Goal: Task Accomplishment & Management: Use online tool/utility

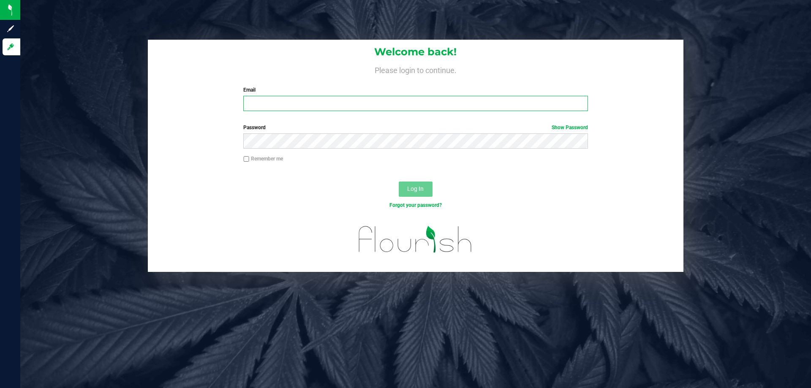
click at [280, 106] on input "Email" at bounding box center [415, 103] width 344 height 15
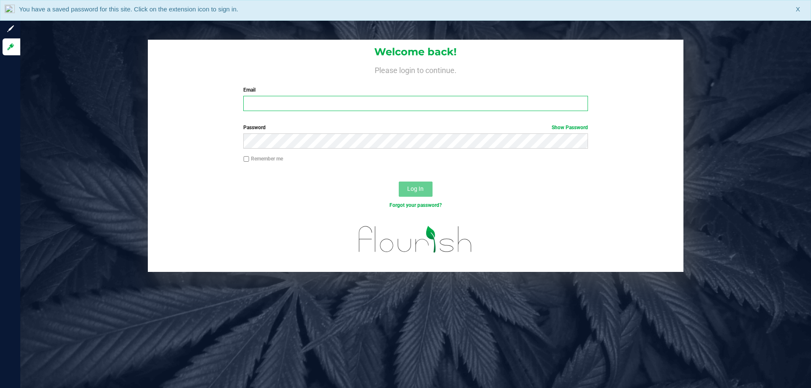
click at [327, 106] on input "Email" at bounding box center [415, 103] width 344 height 15
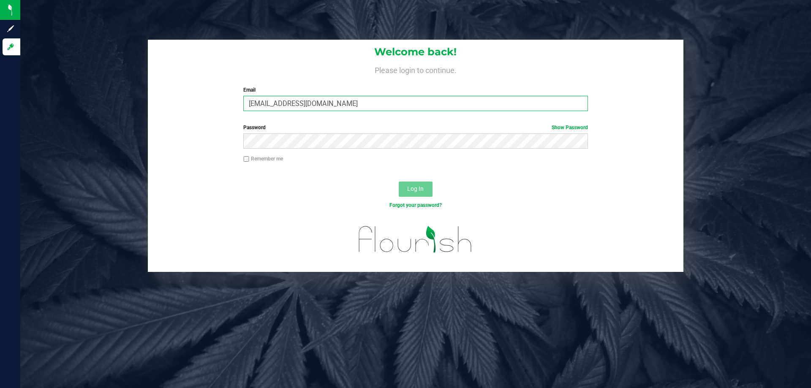
type input "sharper@liveparallel.com"
click at [399, 182] on button "Log In" at bounding box center [416, 189] width 34 height 15
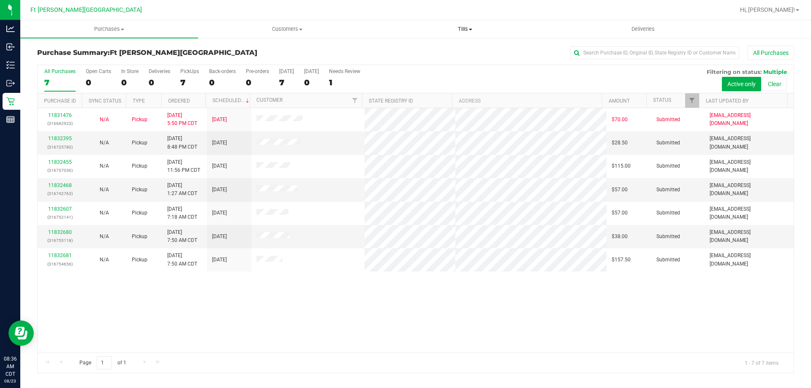
click at [471, 29] on span at bounding box center [470, 30] width 3 height 2
click at [404, 60] on span "Reconcile e-payments" at bounding box center [418, 60] width 84 height 7
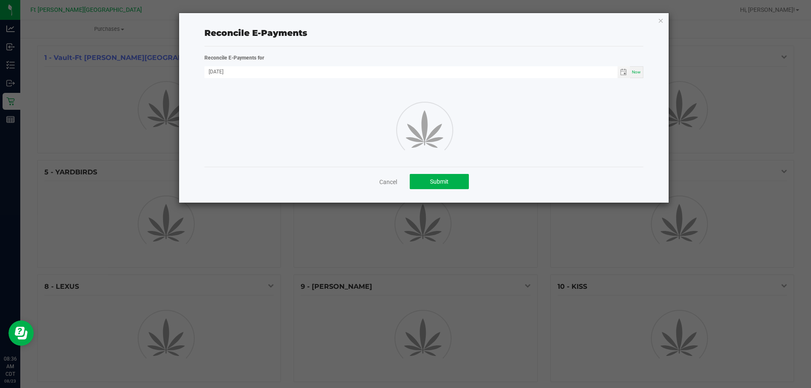
click at [389, 193] on div "Cancel Submit" at bounding box center [424, 181] width 439 height 29
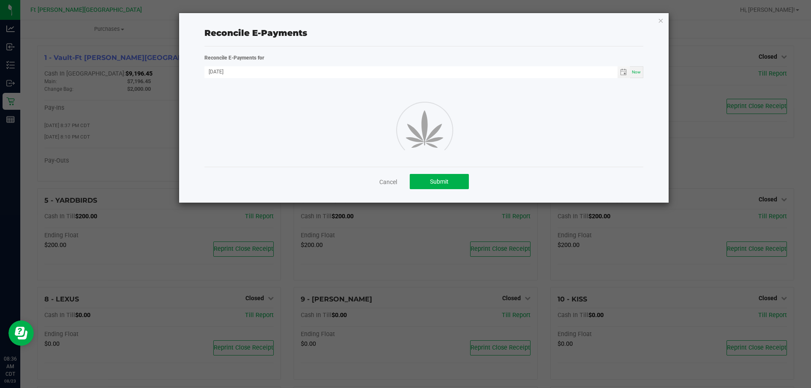
click at [382, 183] on link "Cancel" at bounding box center [388, 182] width 18 height 8
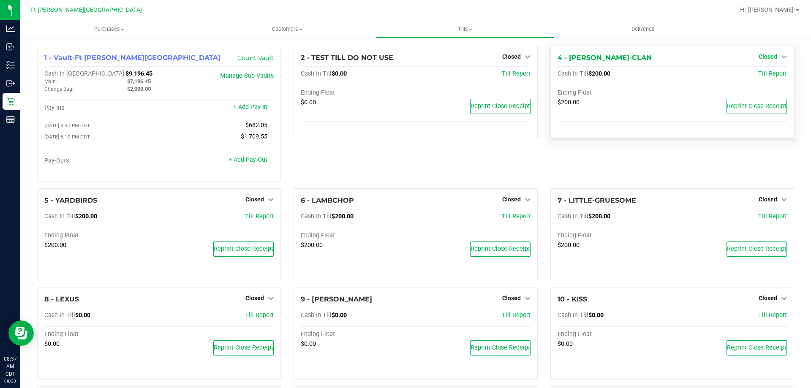
click at [769, 57] on span "Closed" at bounding box center [768, 56] width 19 height 7
click at [765, 72] on link "Open Till" at bounding box center [768, 74] width 22 height 7
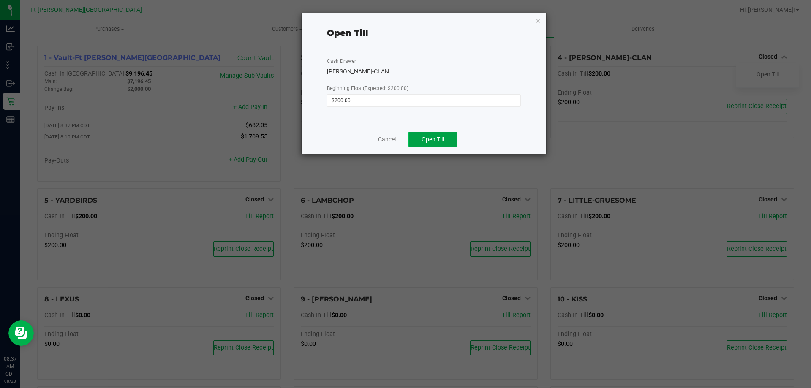
click at [424, 139] on span "Open Till" at bounding box center [433, 139] width 22 height 7
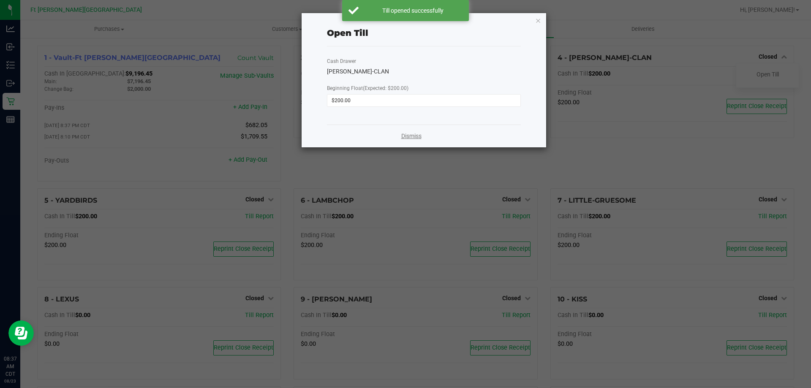
click at [409, 135] on link "Dismiss" at bounding box center [411, 136] width 20 height 9
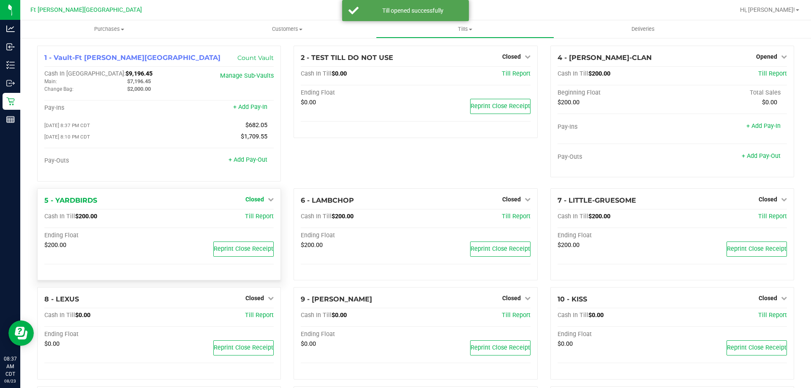
click at [258, 201] on span "Closed" at bounding box center [255, 199] width 19 height 7
click at [259, 218] on link "Open Till" at bounding box center [254, 216] width 22 height 7
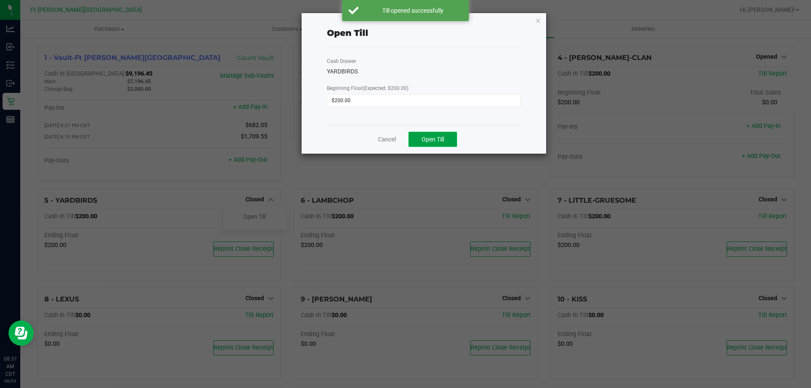
click at [421, 144] on button "Open Till" at bounding box center [433, 139] width 49 height 15
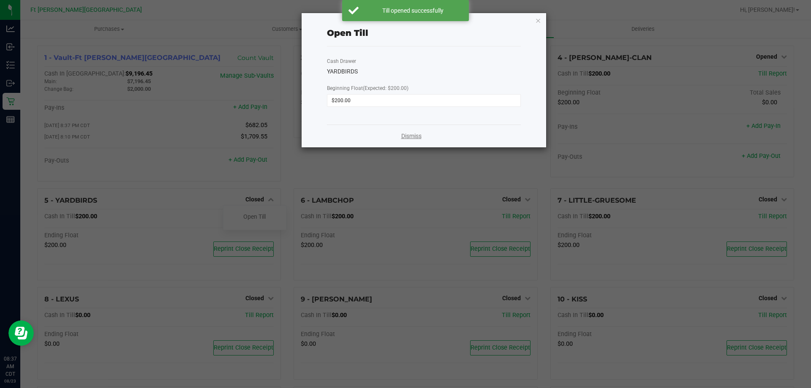
click at [408, 135] on link "Dismiss" at bounding box center [411, 136] width 20 height 9
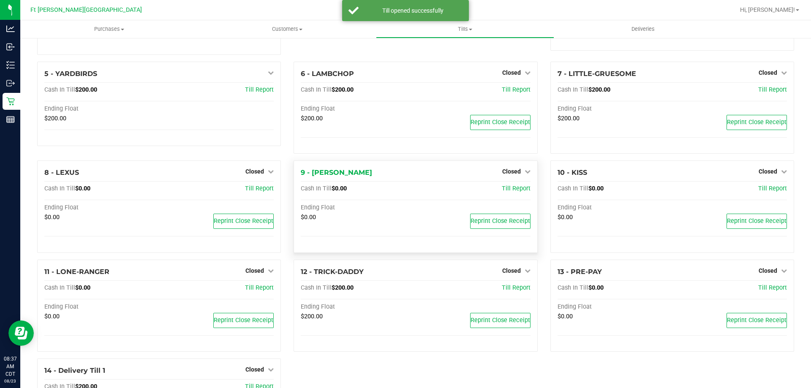
scroll to position [169, 0]
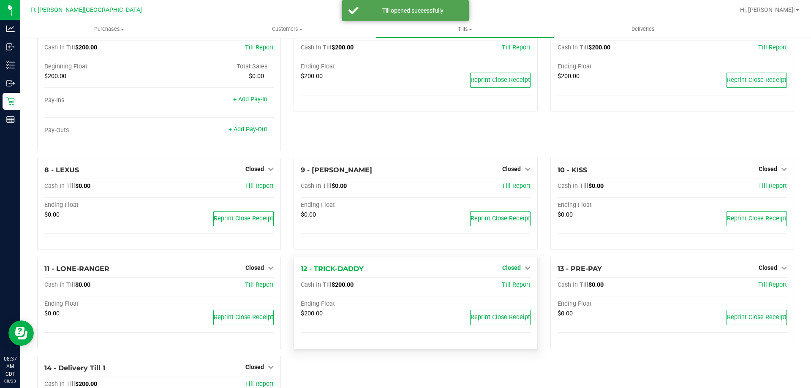
click at [507, 268] on span "Closed" at bounding box center [511, 268] width 19 height 7
click at [505, 285] on link "Open Till" at bounding box center [511, 285] width 22 height 7
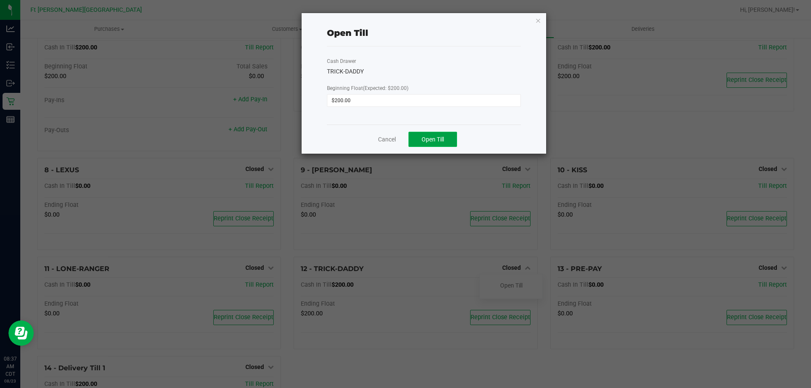
click at [445, 140] on button "Open Till" at bounding box center [433, 139] width 49 height 15
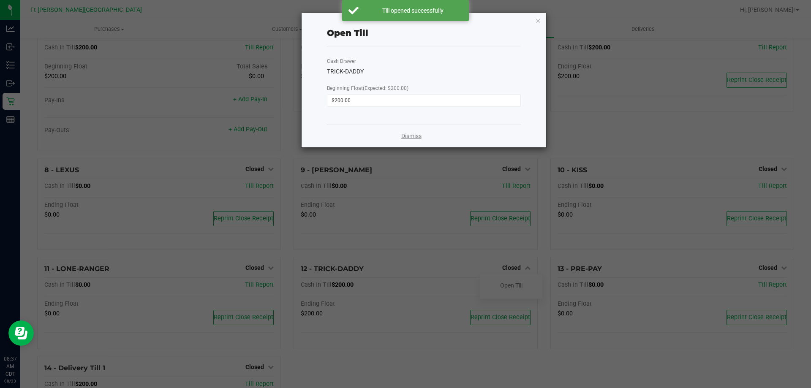
click at [413, 134] on link "Dismiss" at bounding box center [411, 136] width 20 height 9
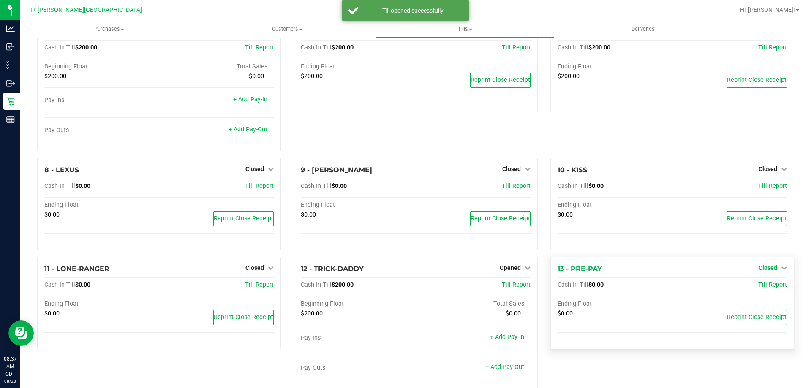
click at [767, 269] on span "Closed" at bounding box center [768, 268] width 19 height 7
click at [780, 289] on div "Open Till" at bounding box center [768, 286] width 63 height 11
click at [769, 288] on link "Open Till" at bounding box center [768, 285] width 22 height 7
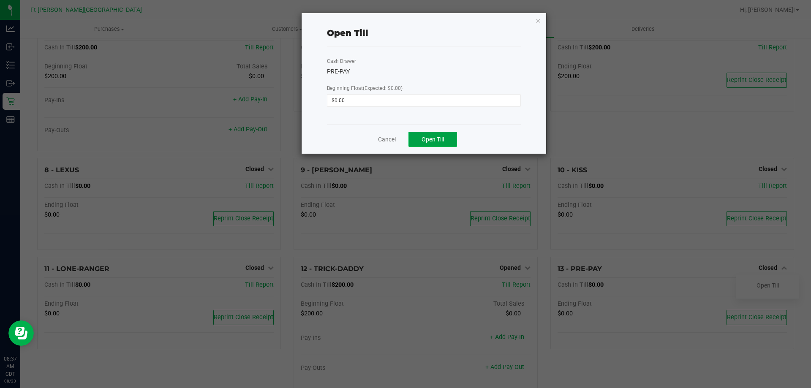
click at [439, 138] on span "Open Till" at bounding box center [433, 139] width 22 height 7
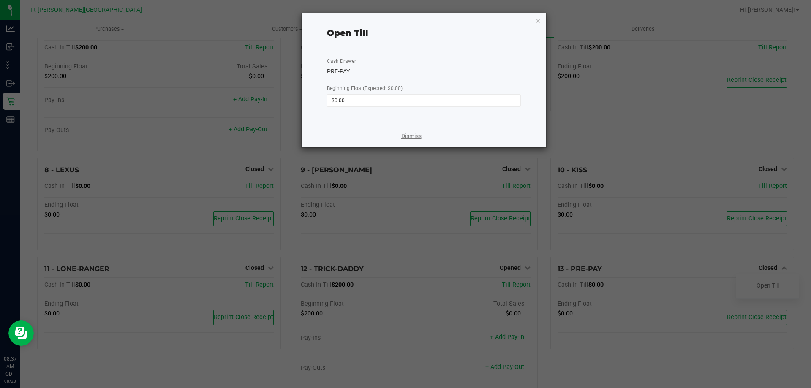
click at [420, 136] on link "Dismiss" at bounding box center [411, 136] width 20 height 9
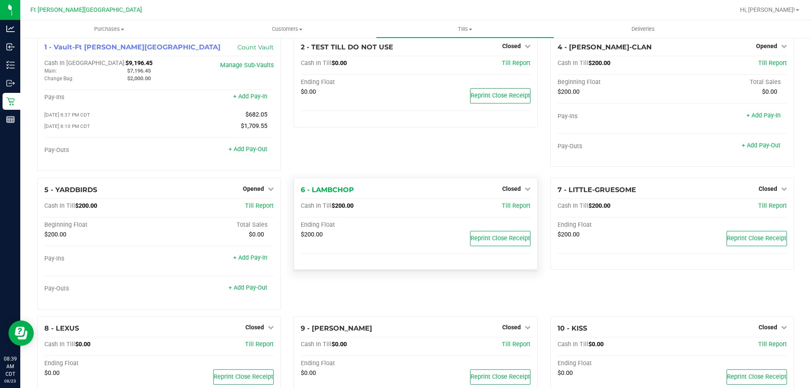
scroll to position [0, 0]
